Goal: Task Accomplishment & Management: Manage account settings

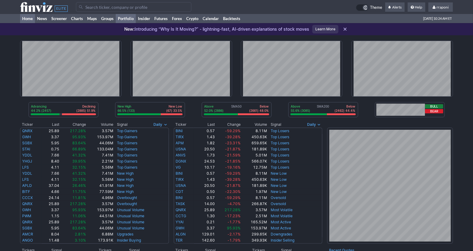
click at [129, 23] on link "Portfolio" at bounding box center [126, 18] width 20 height 9
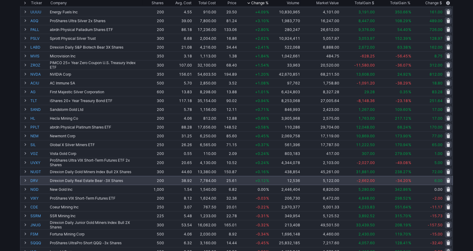
scroll to position [192, 0]
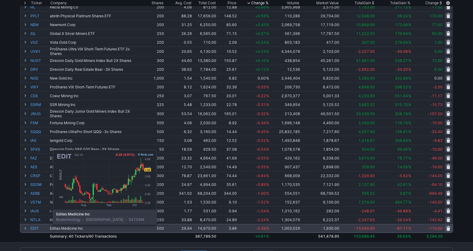
click at [38, 229] on link "EDIT" at bounding box center [39, 228] width 18 height 8
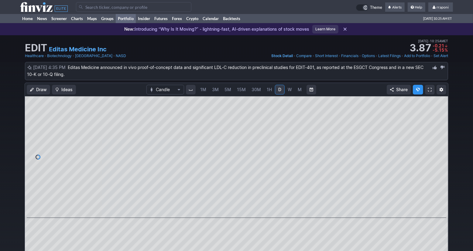
click at [127, 18] on link "Portfolio" at bounding box center [126, 18] width 20 height 9
